Goal: Book appointment/travel/reservation

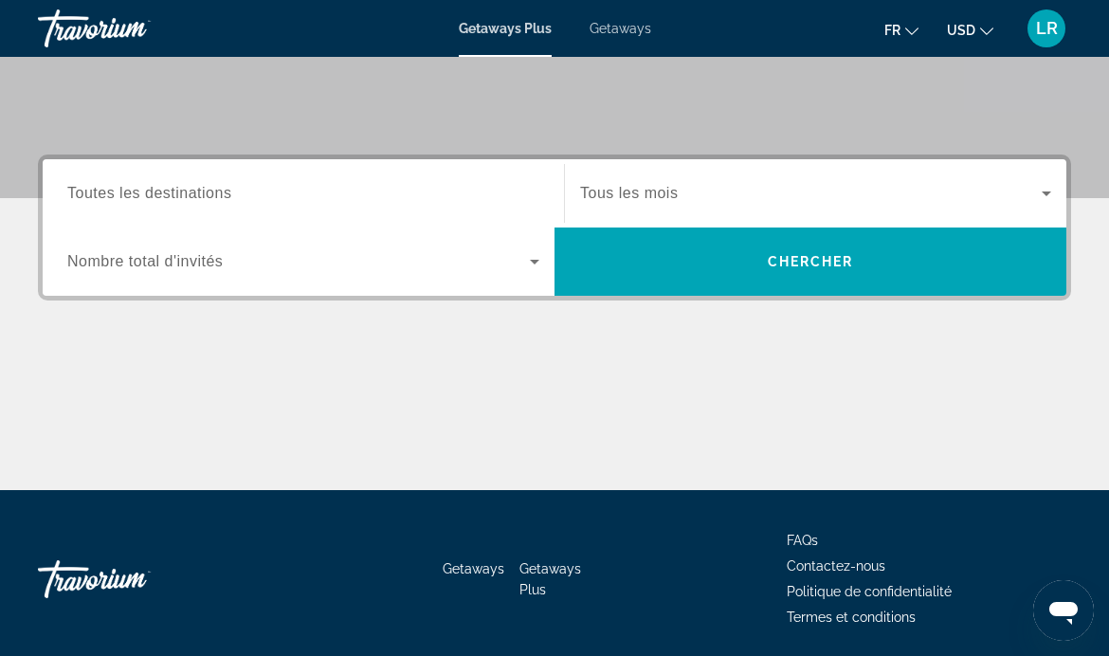
scroll to position [370, 0]
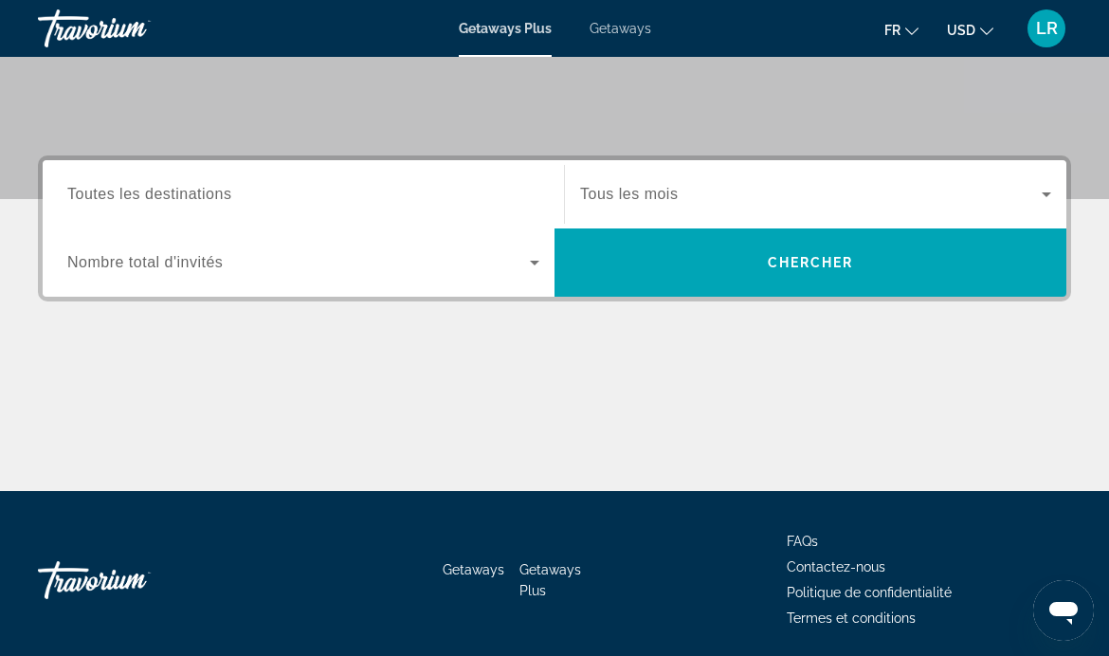
click at [484, 205] on input "Destination Toutes les destinations" at bounding box center [303, 195] width 472 height 23
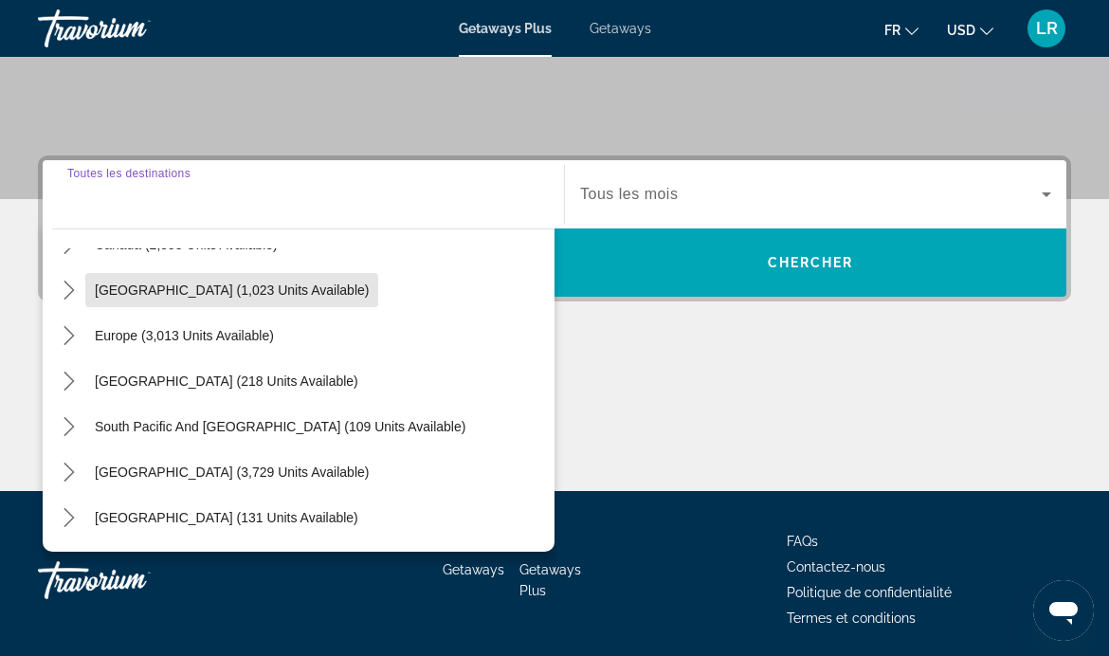
scroll to position [173, 0]
click at [68, 334] on icon "Toggle Europe (3,013 units available) submenu" at bounding box center [69, 335] width 19 height 19
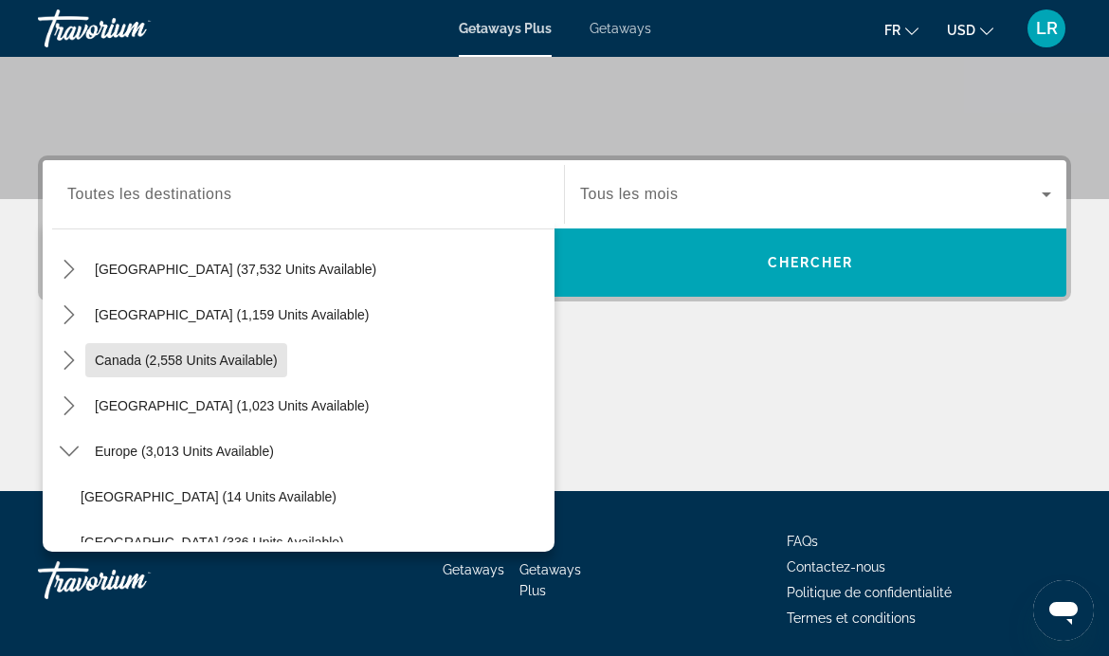
scroll to position [56, 0]
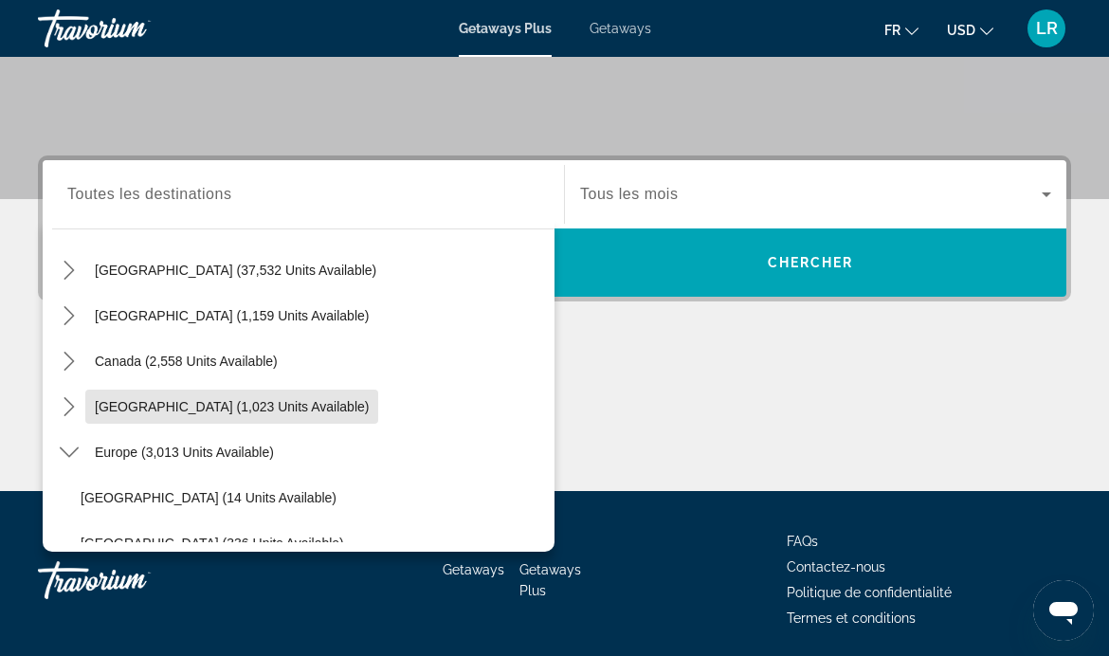
click at [203, 404] on span "[GEOGRAPHIC_DATA] (1,023 units available)" at bounding box center [232, 406] width 274 height 15
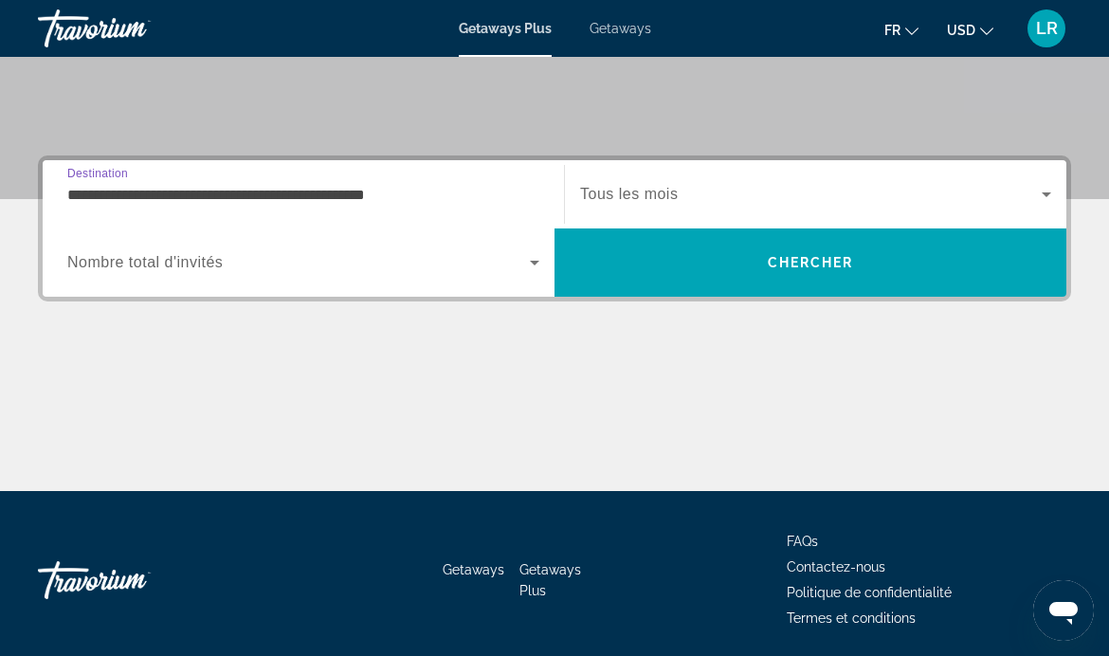
click at [302, 177] on div "**********" at bounding box center [303, 195] width 472 height 54
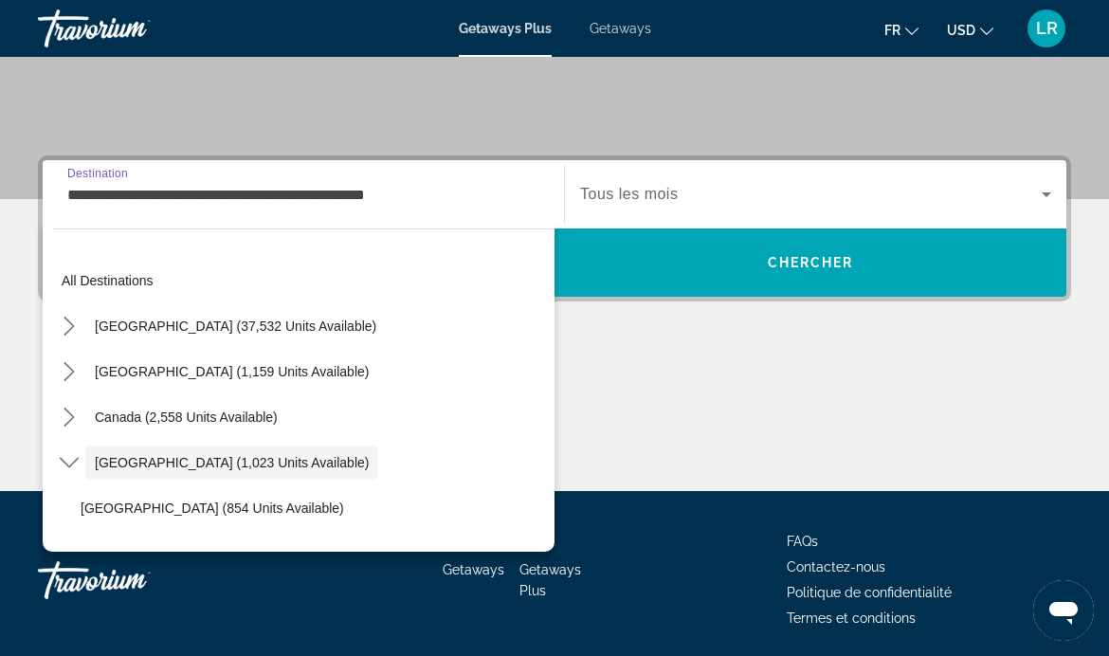
scroll to position [67, 0]
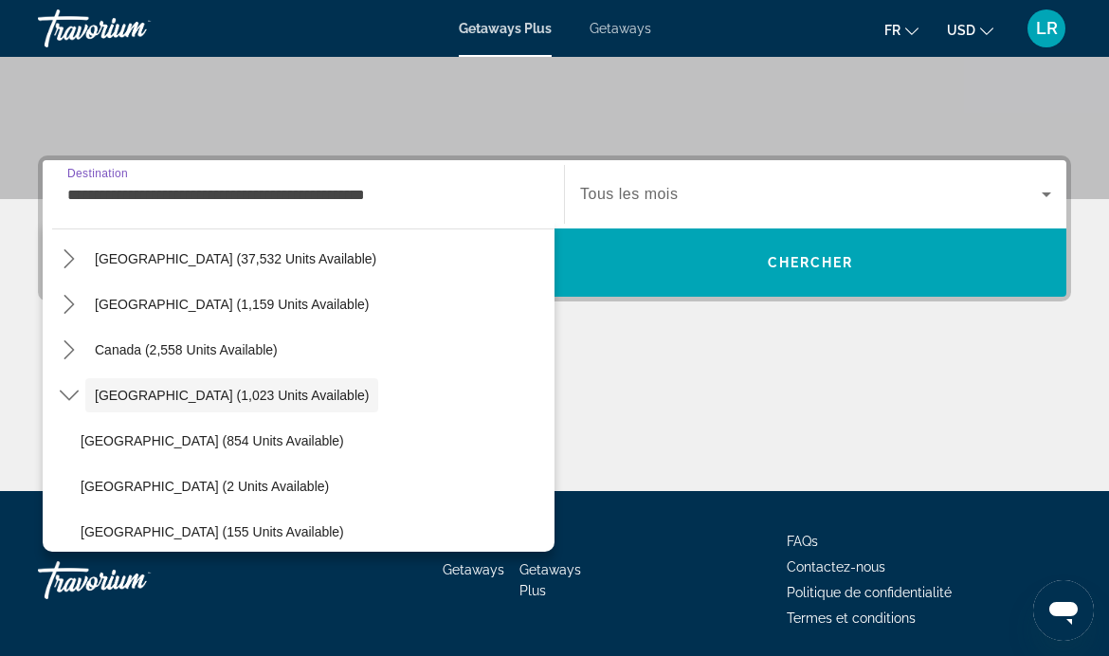
click at [67, 394] on icon "Toggle Caribbean & Atlantic Islands (1,023 units available) submenu" at bounding box center [69, 395] width 19 height 19
click at [62, 397] on icon "Toggle Caribbean & Atlantic Islands (1,023 units available) submenu" at bounding box center [69, 395] width 19 height 19
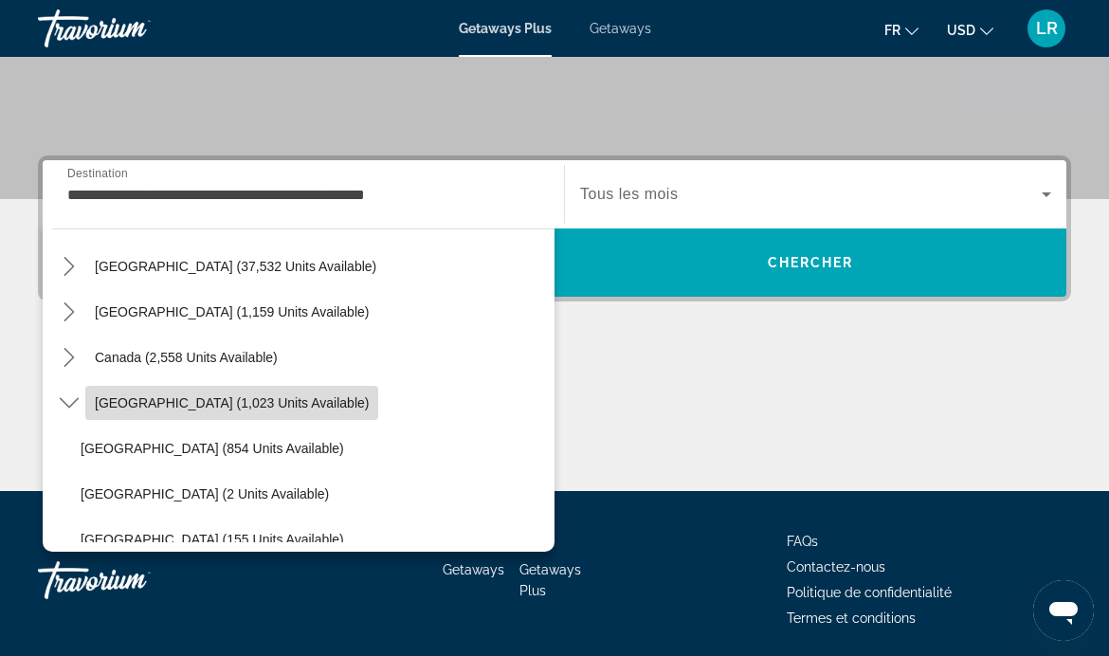
scroll to position [57, 0]
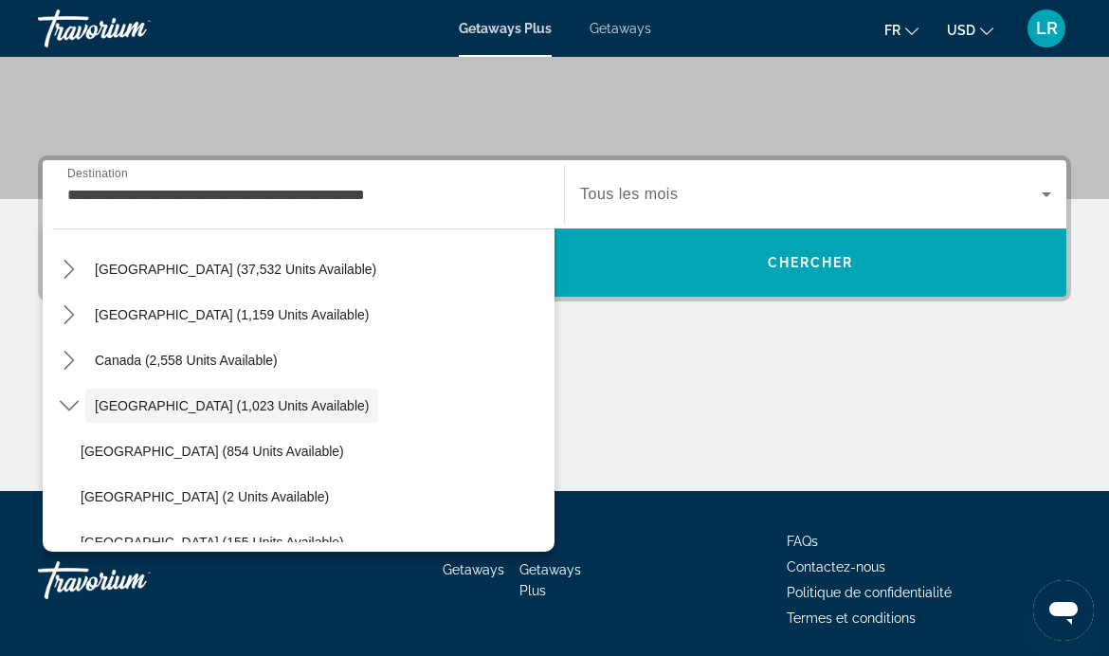
click at [61, 361] on icon "Toggle Canada (2,558 units available) submenu" at bounding box center [69, 360] width 19 height 19
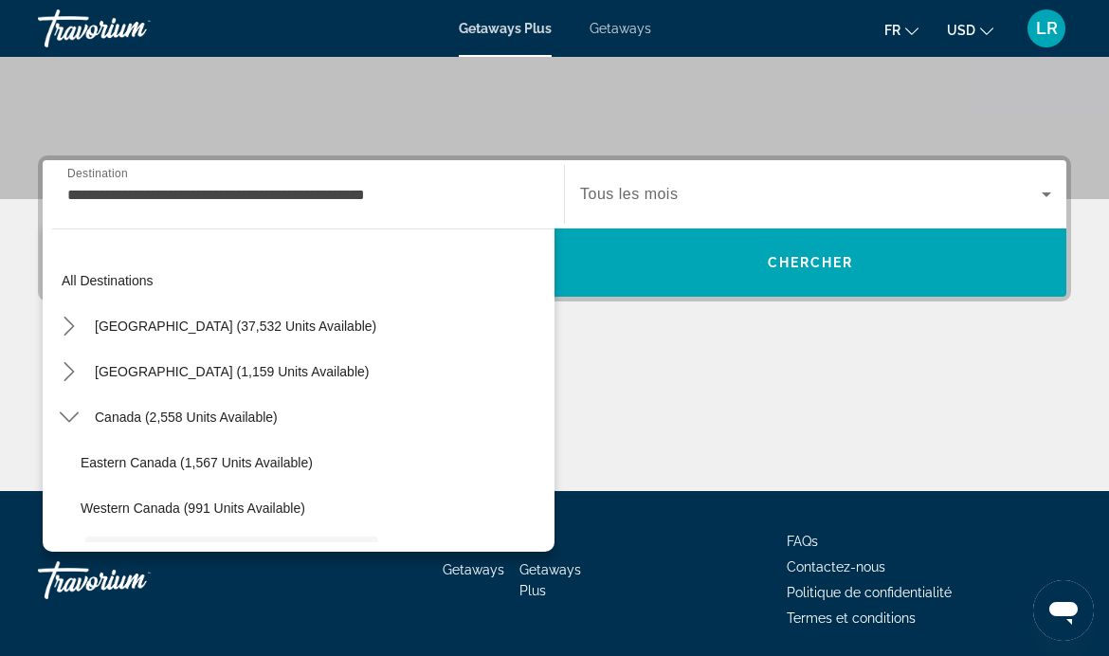
scroll to position [0, 0]
click at [63, 373] on icon "Toggle Mexico (1,159 units available) submenu" at bounding box center [69, 371] width 19 height 19
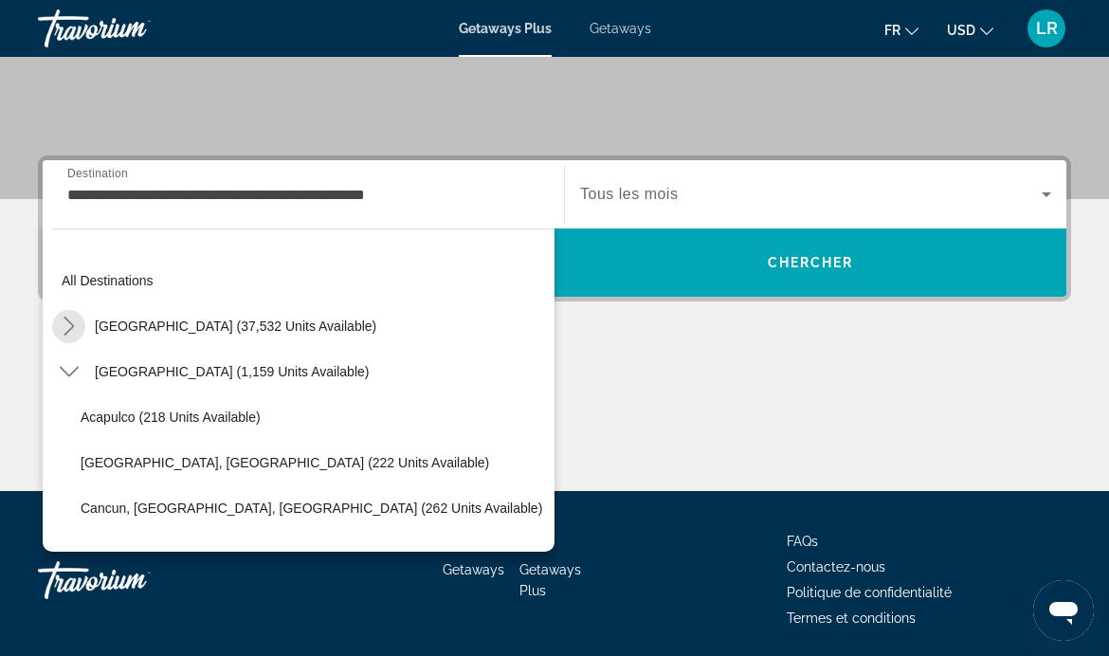
click at [58, 331] on mat-icon "Toggle United States (37,532 units available) submenu" at bounding box center [68, 326] width 33 height 33
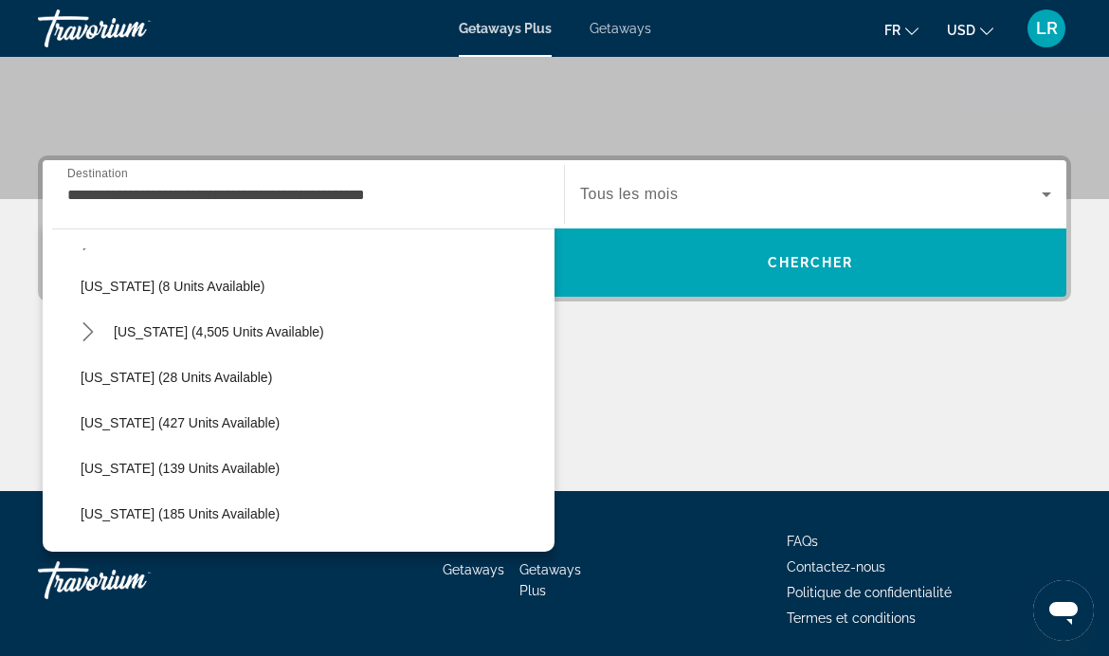
scroll to position [268, 0]
click at [165, 332] on span "[US_STATE] (4,505 units available)" at bounding box center [219, 330] width 210 height 15
type input "**********"
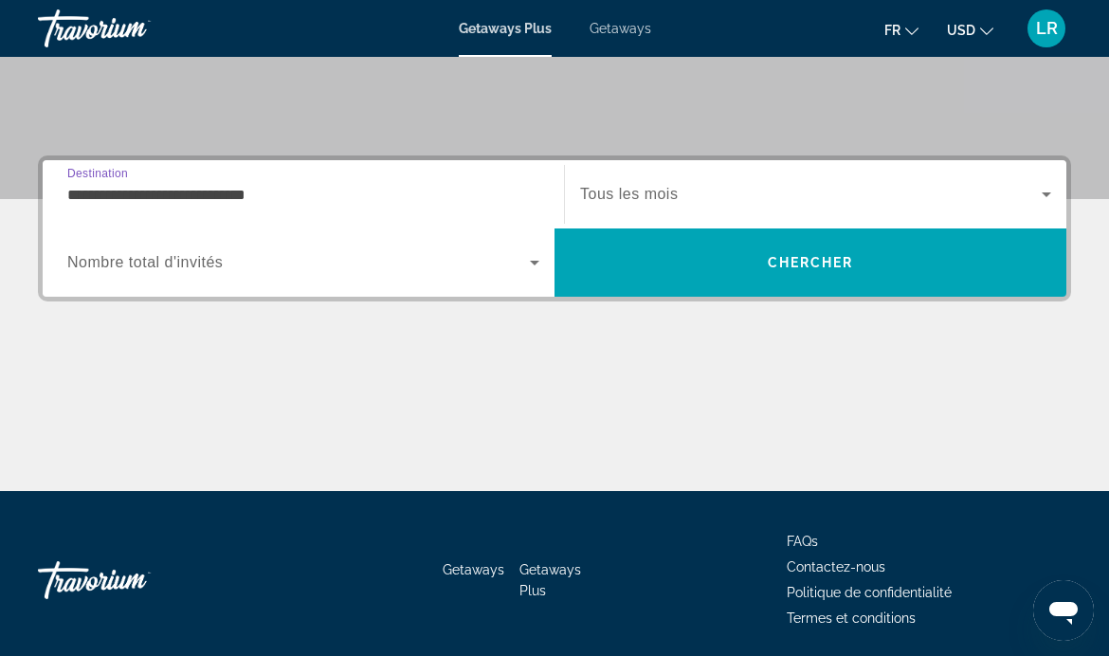
click at [469, 263] on span "Search widget" at bounding box center [298, 262] width 463 height 23
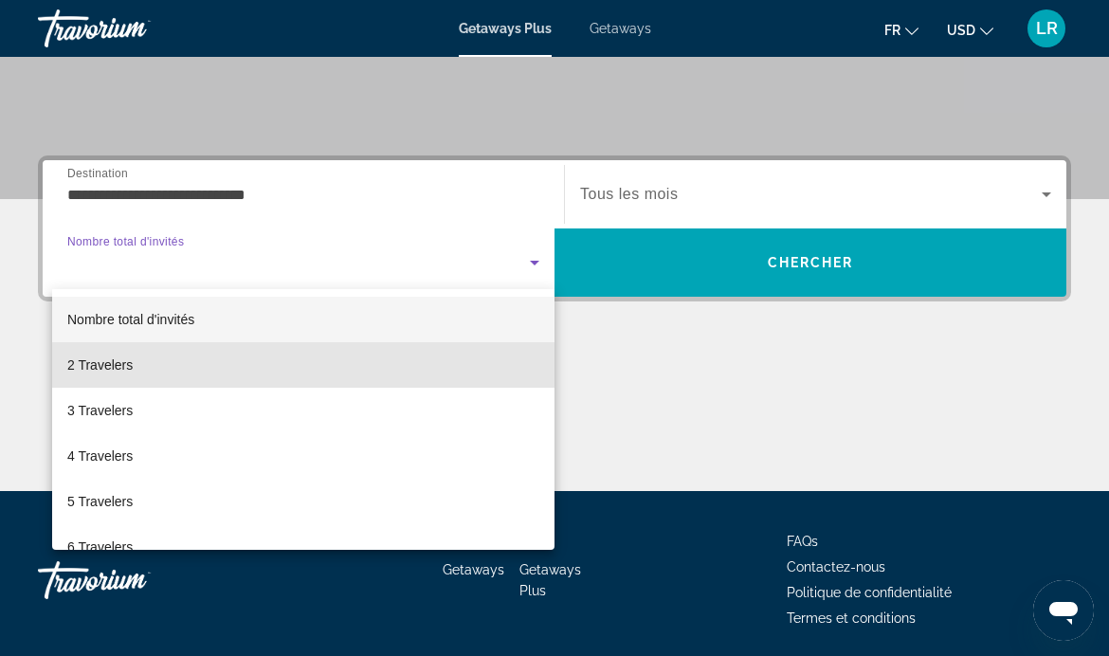
click at [140, 365] on mat-option "2 Travelers" at bounding box center [303, 364] width 502 height 45
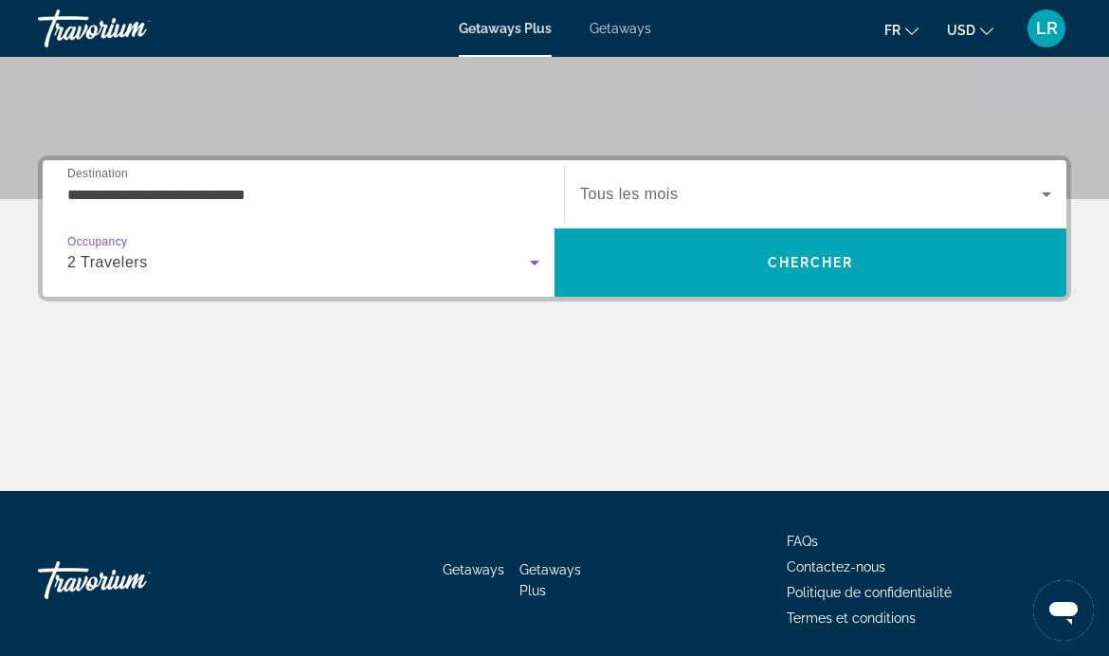
click at [771, 265] on span "Chercher" at bounding box center [811, 262] width 86 height 15
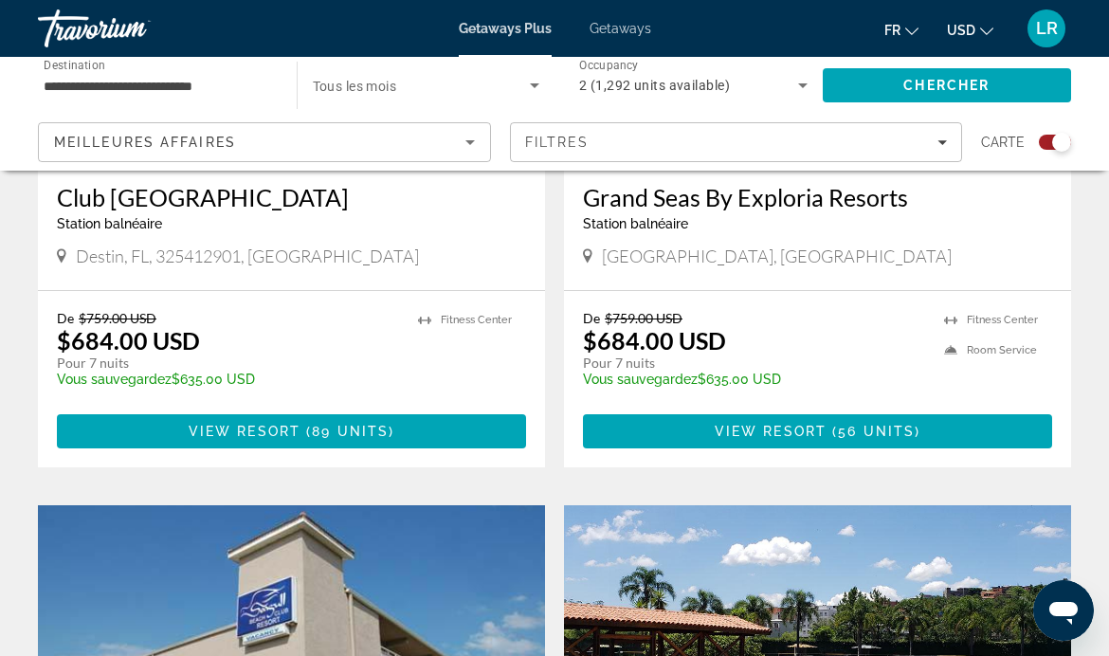
scroll to position [3572, 0]
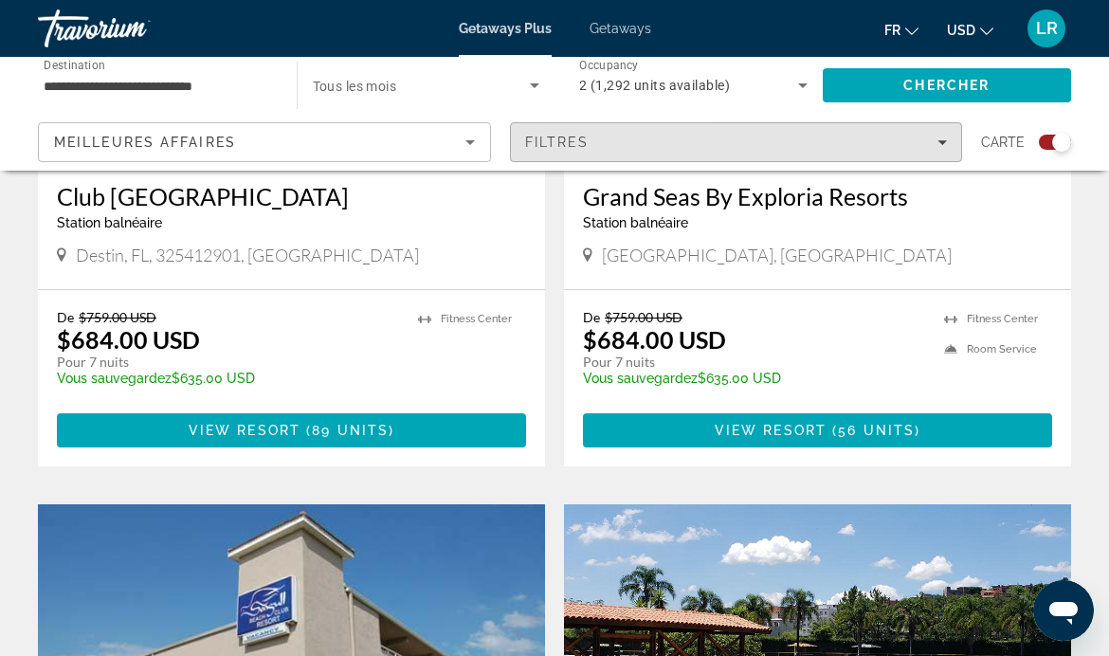
click at [596, 150] on span "Filters" at bounding box center [736, 141] width 451 height 45
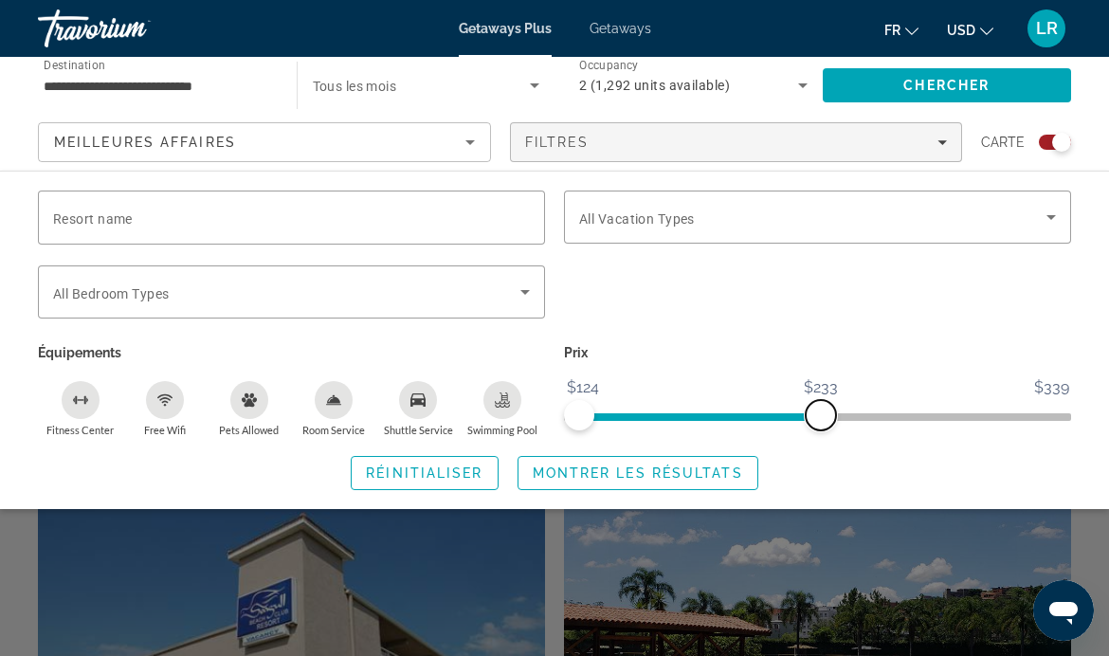
scroll to position [3569, 0]
click at [677, 206] on span "Search widget" at bounding box center [812, 217] width 467 height 23
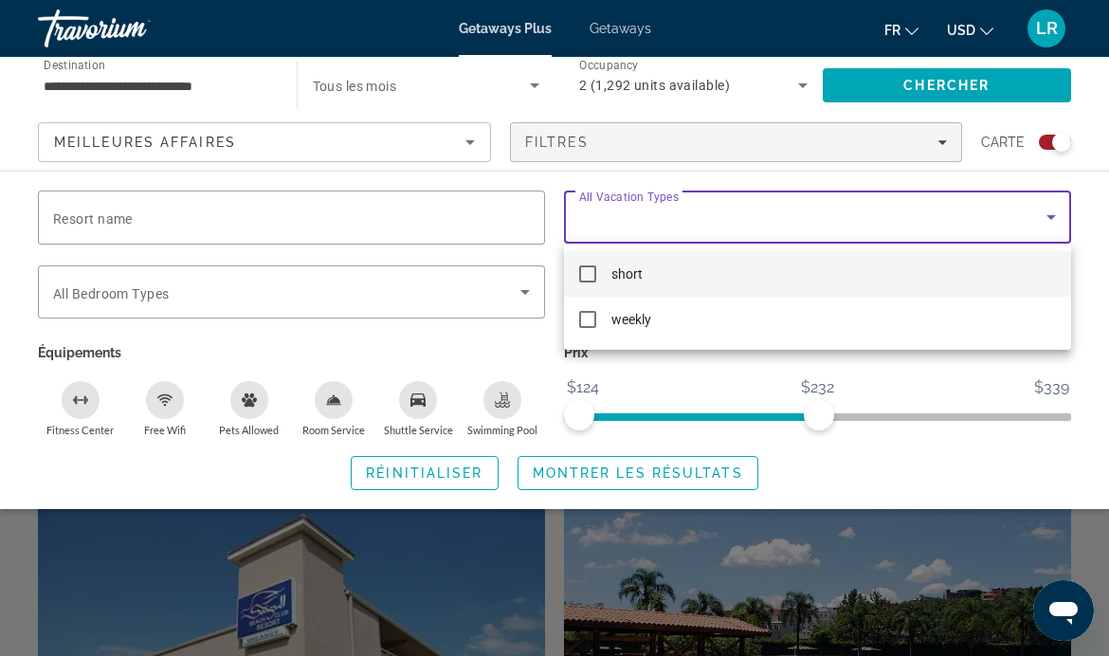
click at [710, 210] on div at bounding box center [554, 328] width 1109 height 656
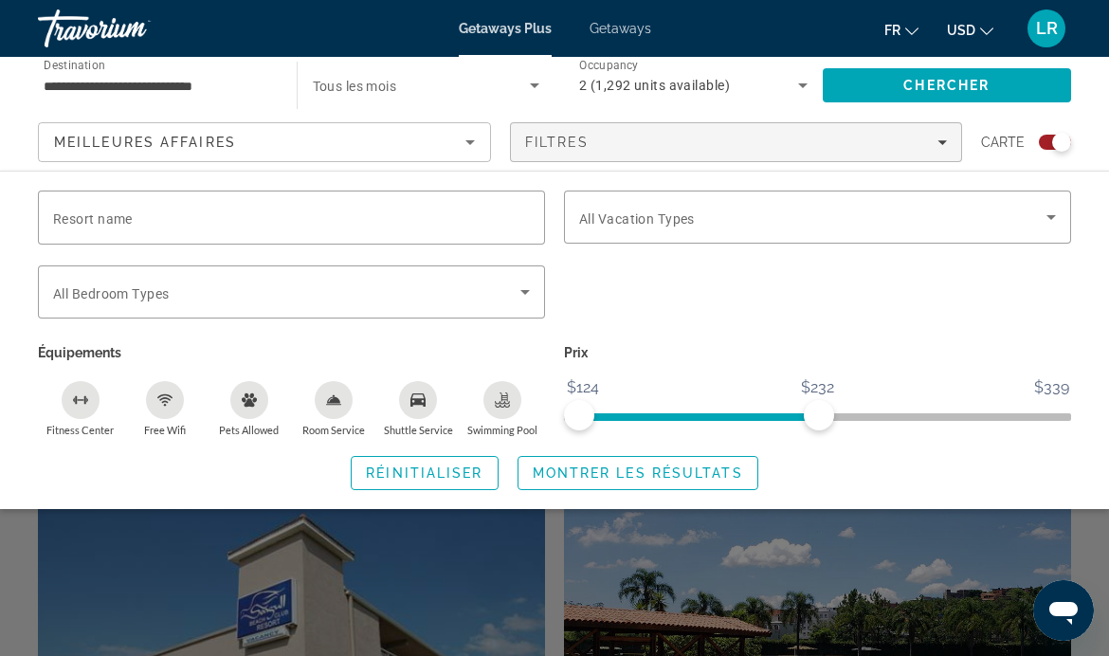
click at [442, 281] on span "Search widget" at bounding box center [286, 292] width 467 height 23
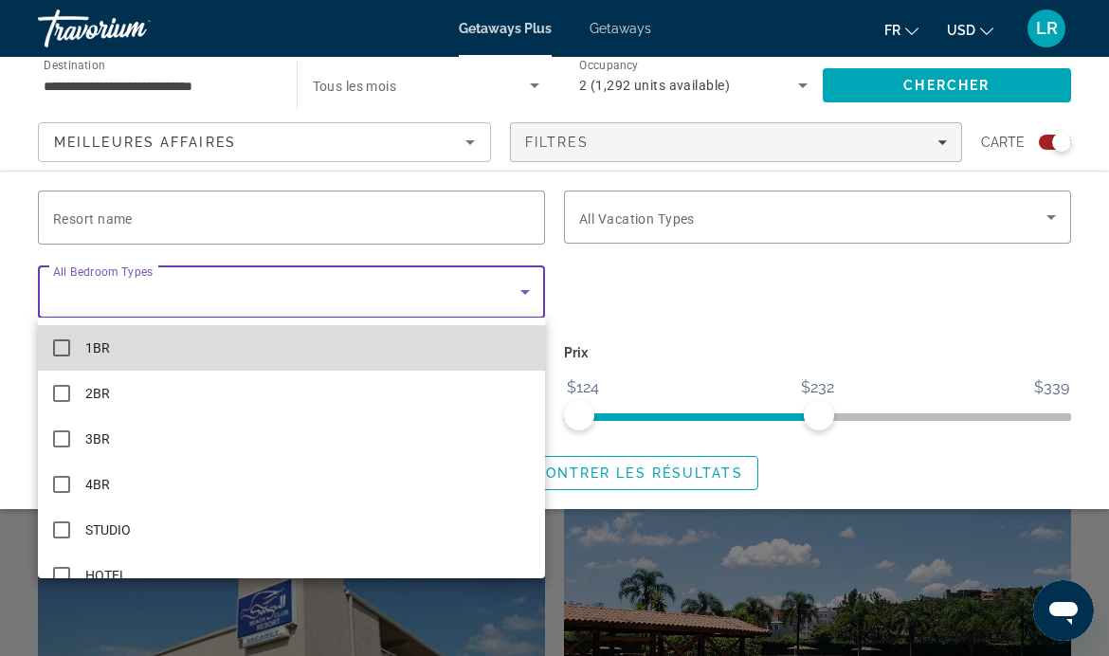
click at [379, 335] on mat-option "1BR" at bounding box center [291, 347] width 507 height 45
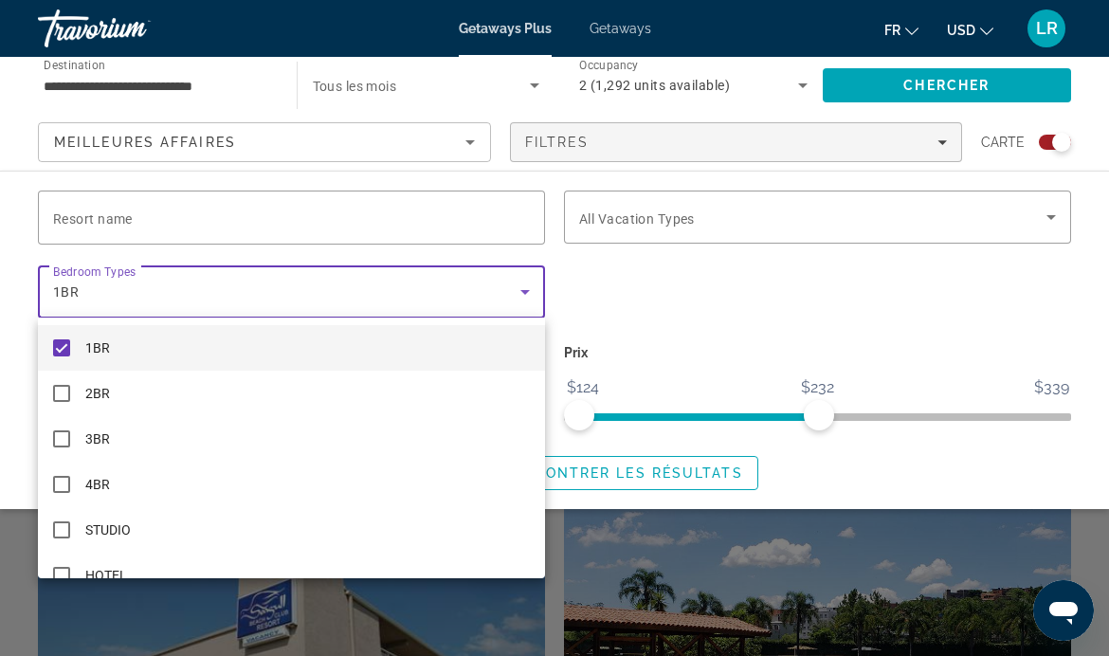
click at [471, 272] on div at bounding box center [554, 328] width 1109 height 656
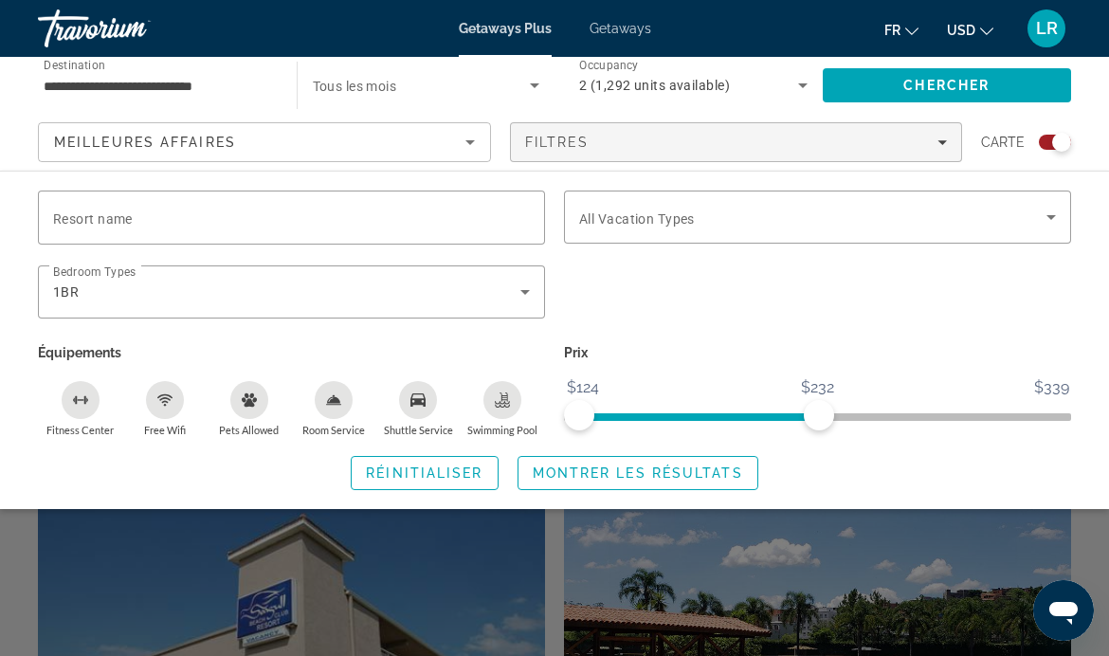
click at [479, 288] on div "1BR" at bounding box center [286, 292] width 467 height 23
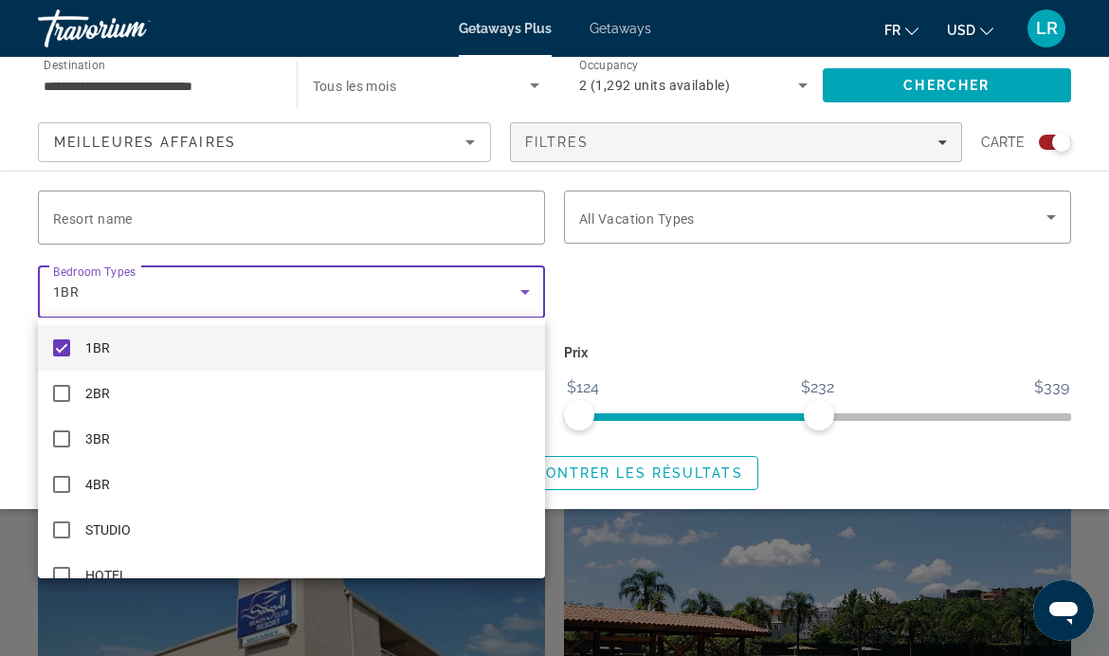
click at [479, 286] on div at bounding box center [554, 328] width 1109 height 656
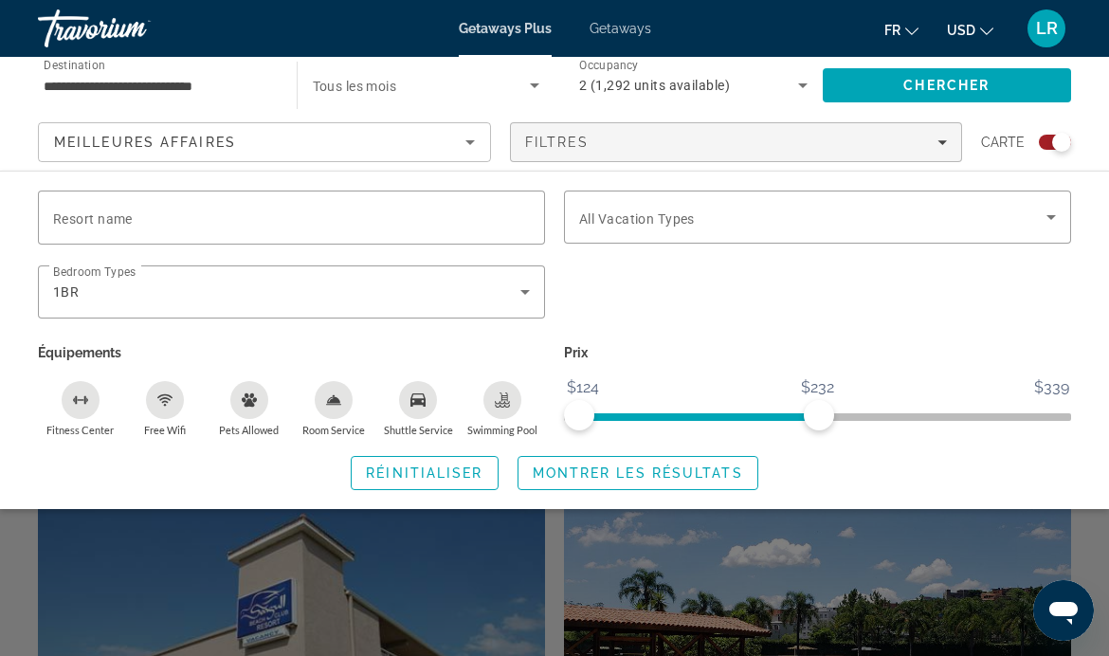
click at [479, 283] on div "1BR" at bounding box center [286, 292] width 467 height 23
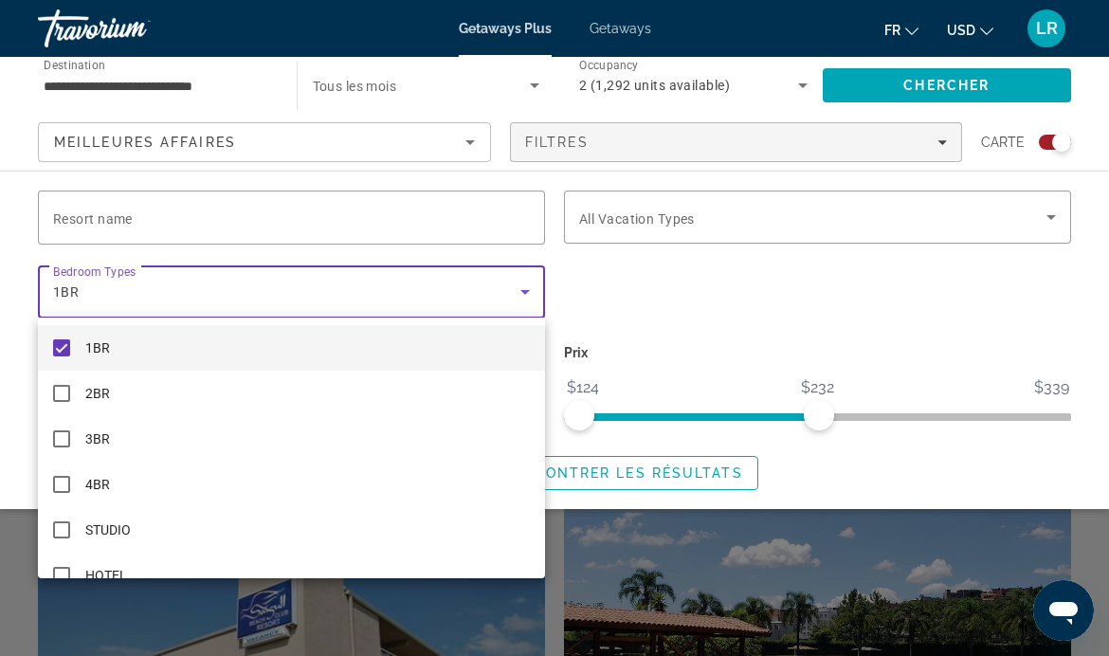
scroll to position [3572, 0]
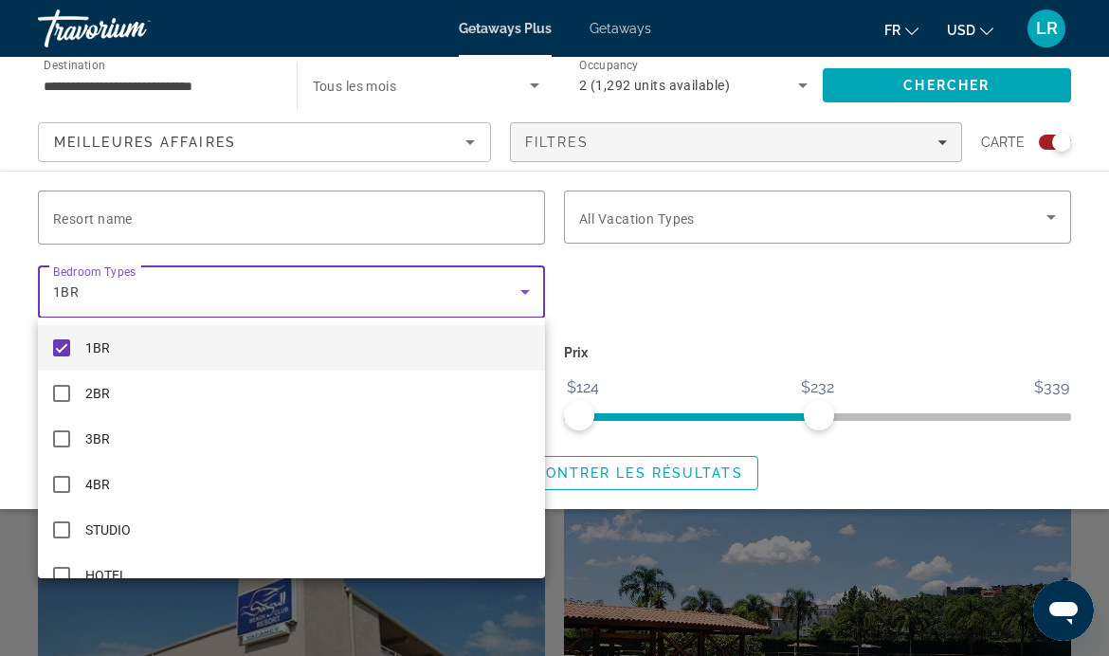
click at [512, 264] on div at bounding box center [554, 328] width 1109 height 656
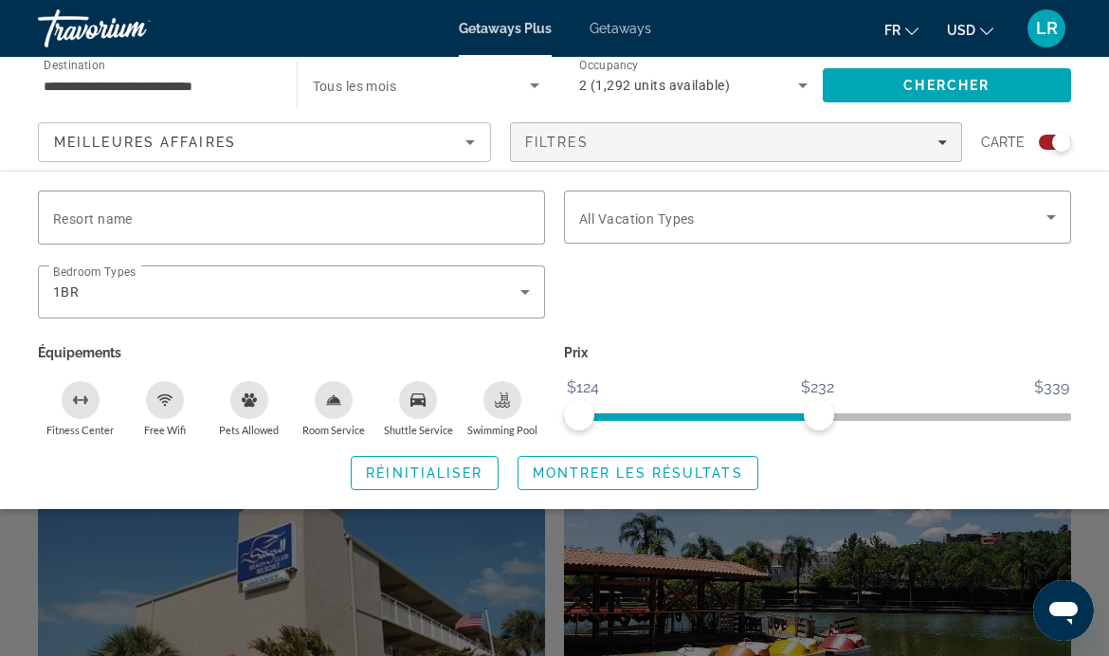
scroll to position [3624, 0]
click at [625, 465] on span "Montrer les résultats" at bounding box center [638, 472] width 210 height 15
